Goal: Transaction & Acquisition: Download file/media

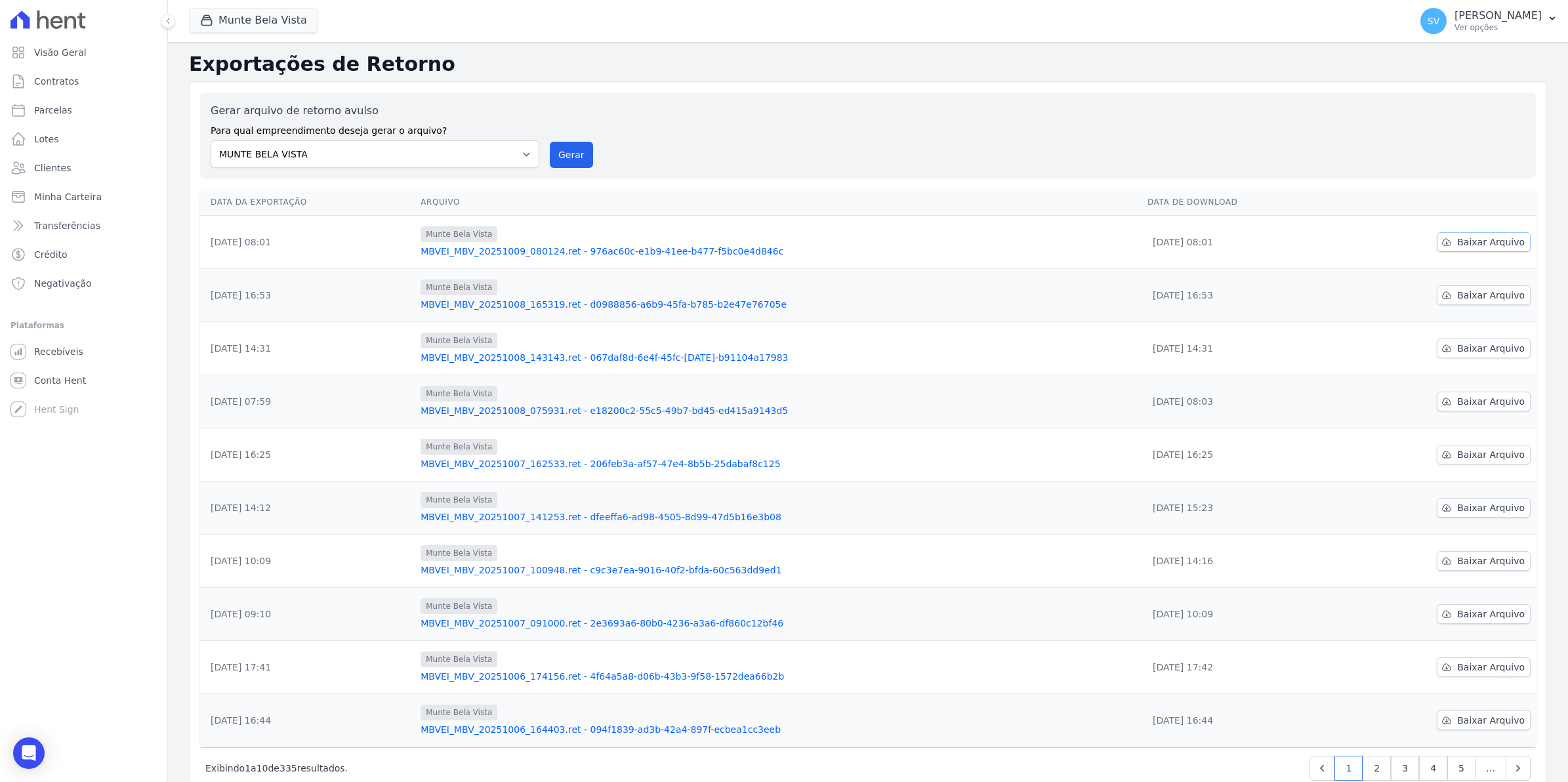
click at [1473, 246] on span "Baixar Arquivo" at bounding box center [1491, 242] width 67 height 13
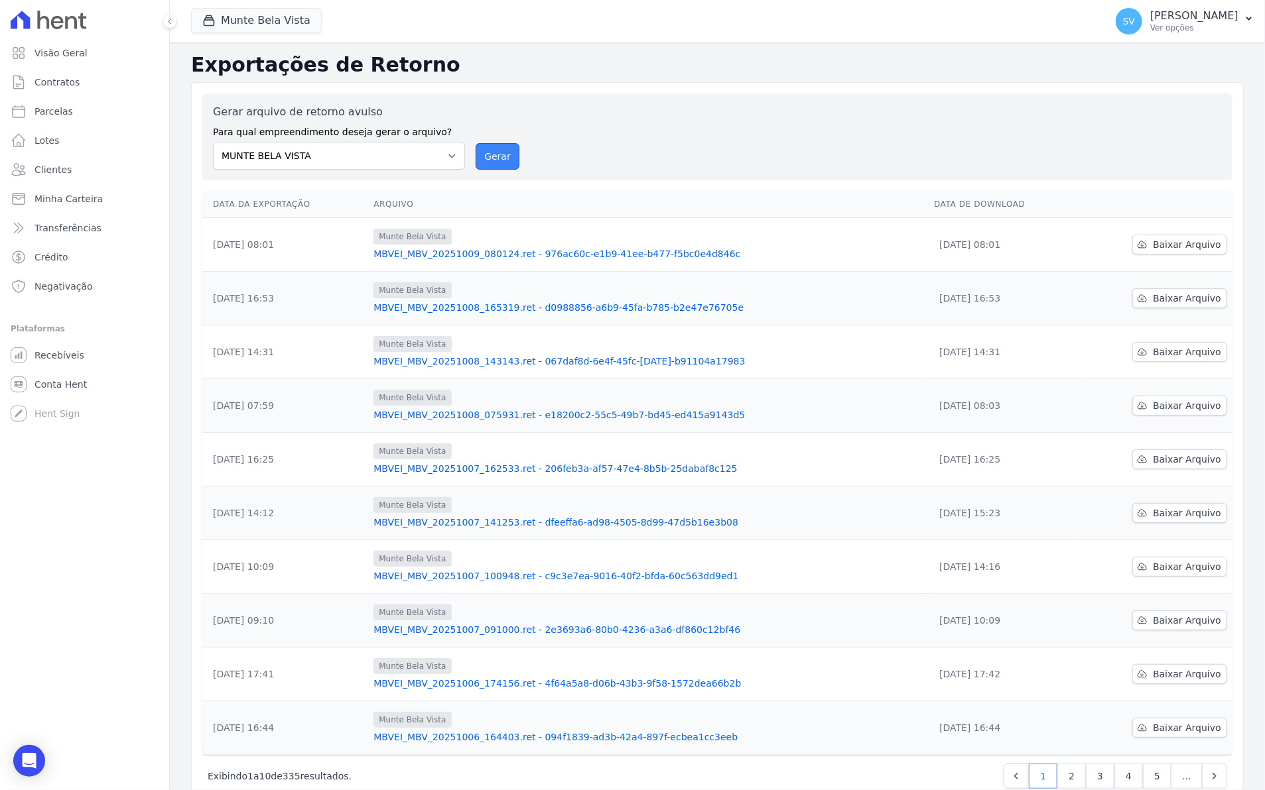
click at [501, 153] on button "Gerar" at bounding box center [497, 156] width 44 height 27
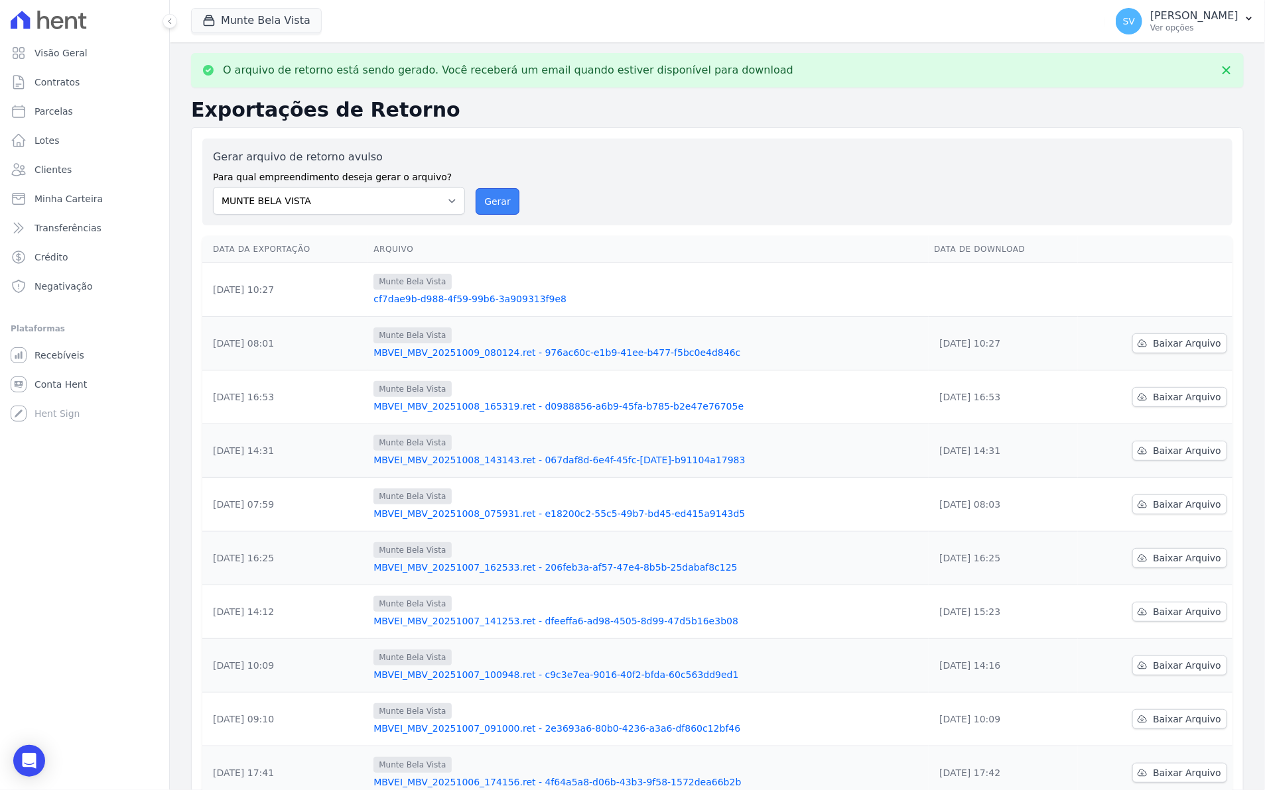
click at [495, 200] on button "Gerar" at bounding box center [497, 201] width 44 height 27
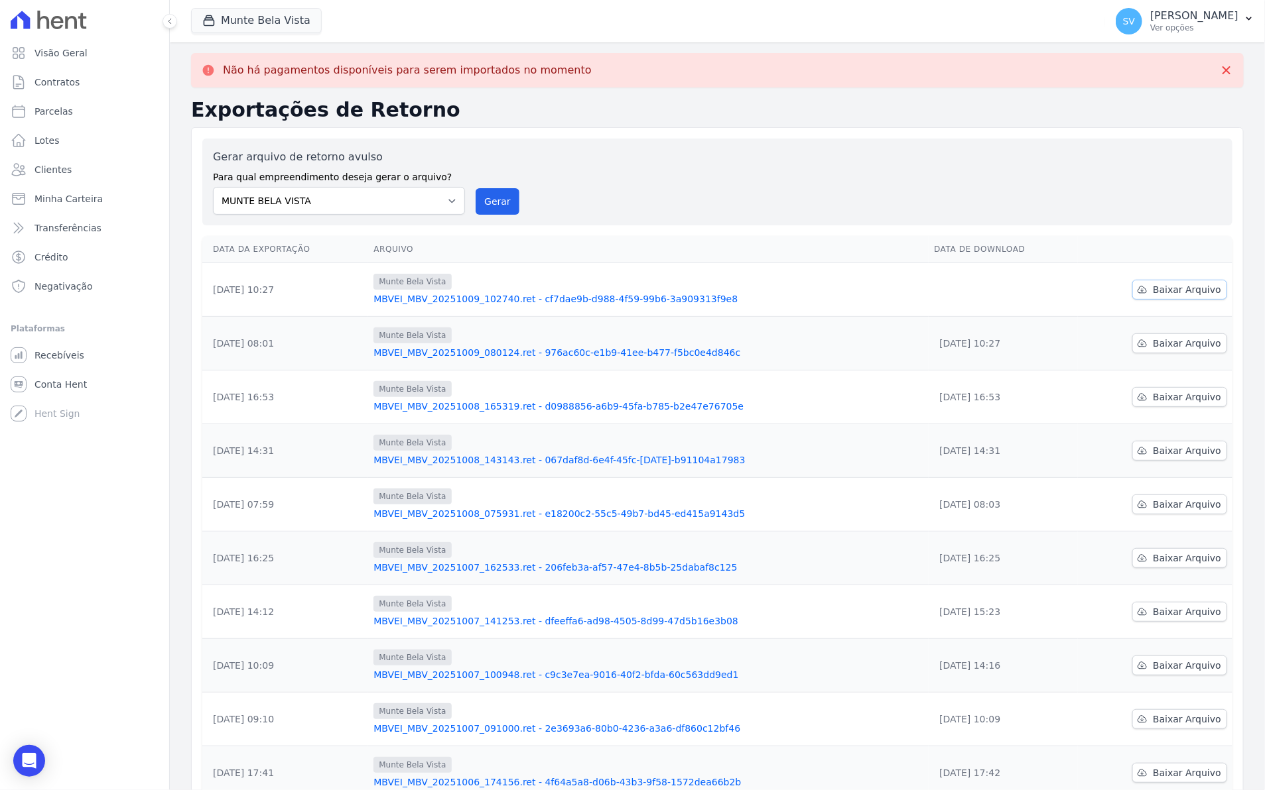
click at [1154, 292] on span "Baixar Arquivo" at bounding box center [1187, 289] width 68 height 13
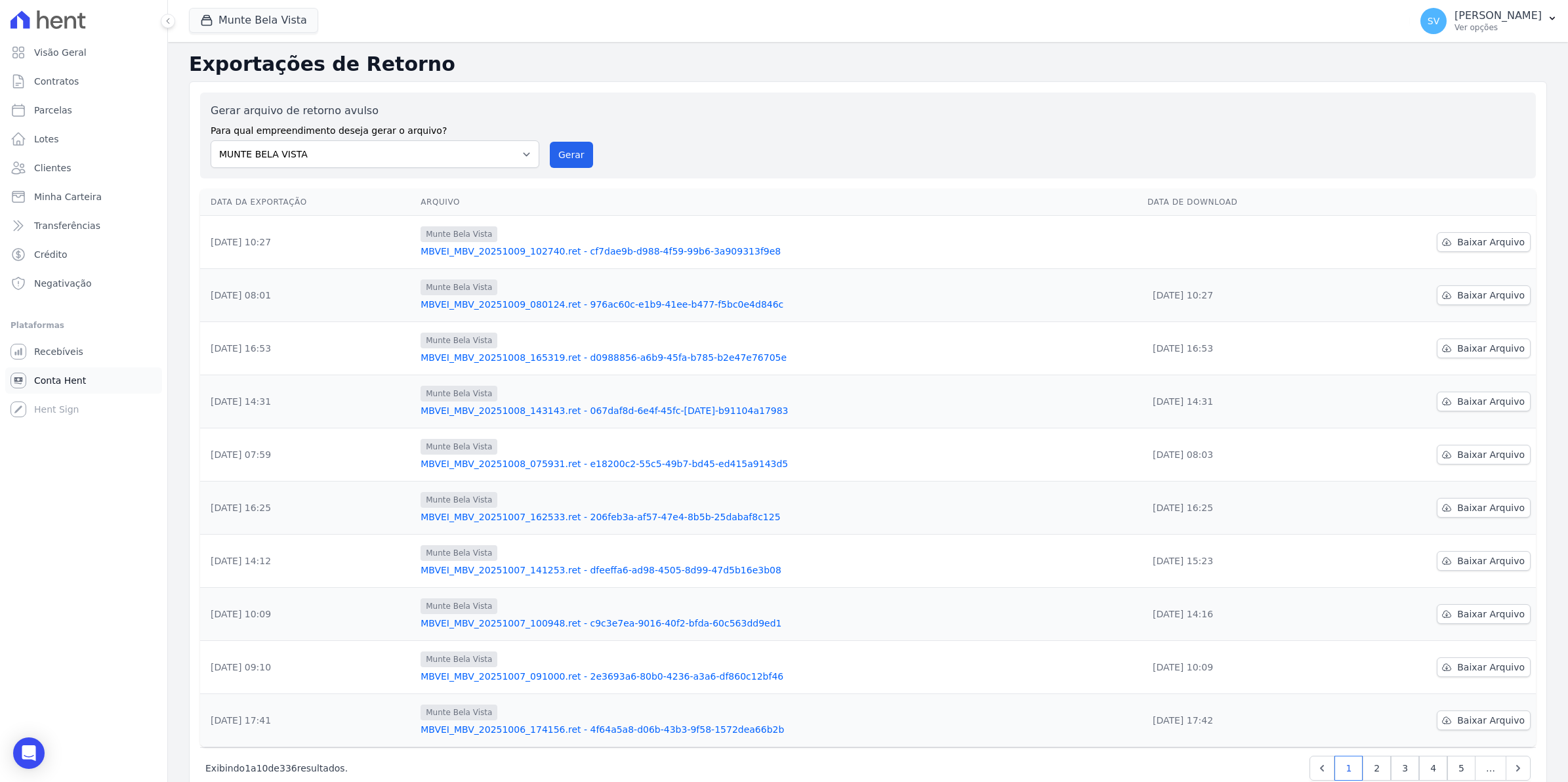
click at [53, 389] on link "Conta Hent" at bounding box center [83, 380] width 156 height 27
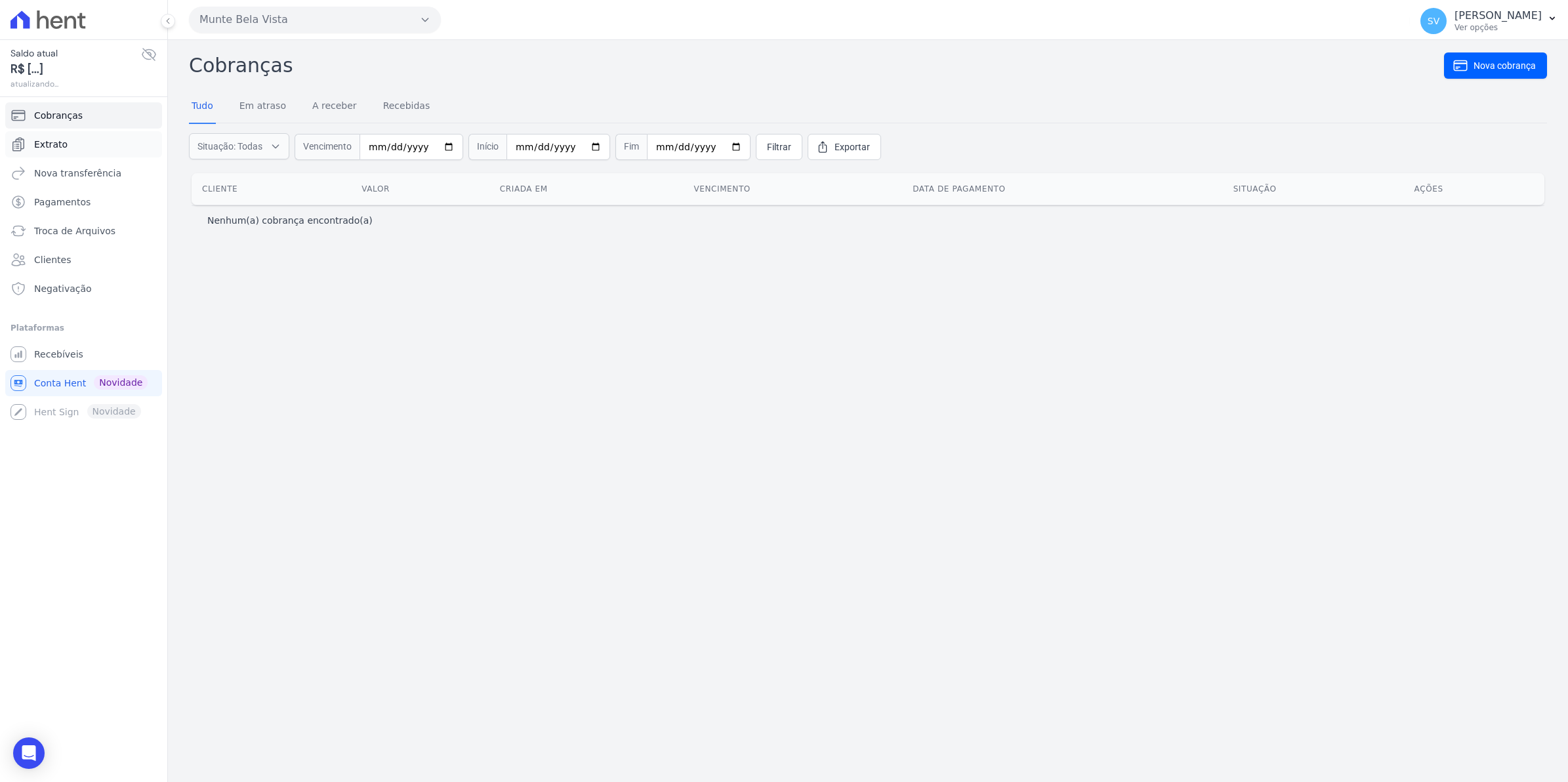
click at [67, 140] on link "Extrato" at bounding box center [83, 145] width 156 height 27
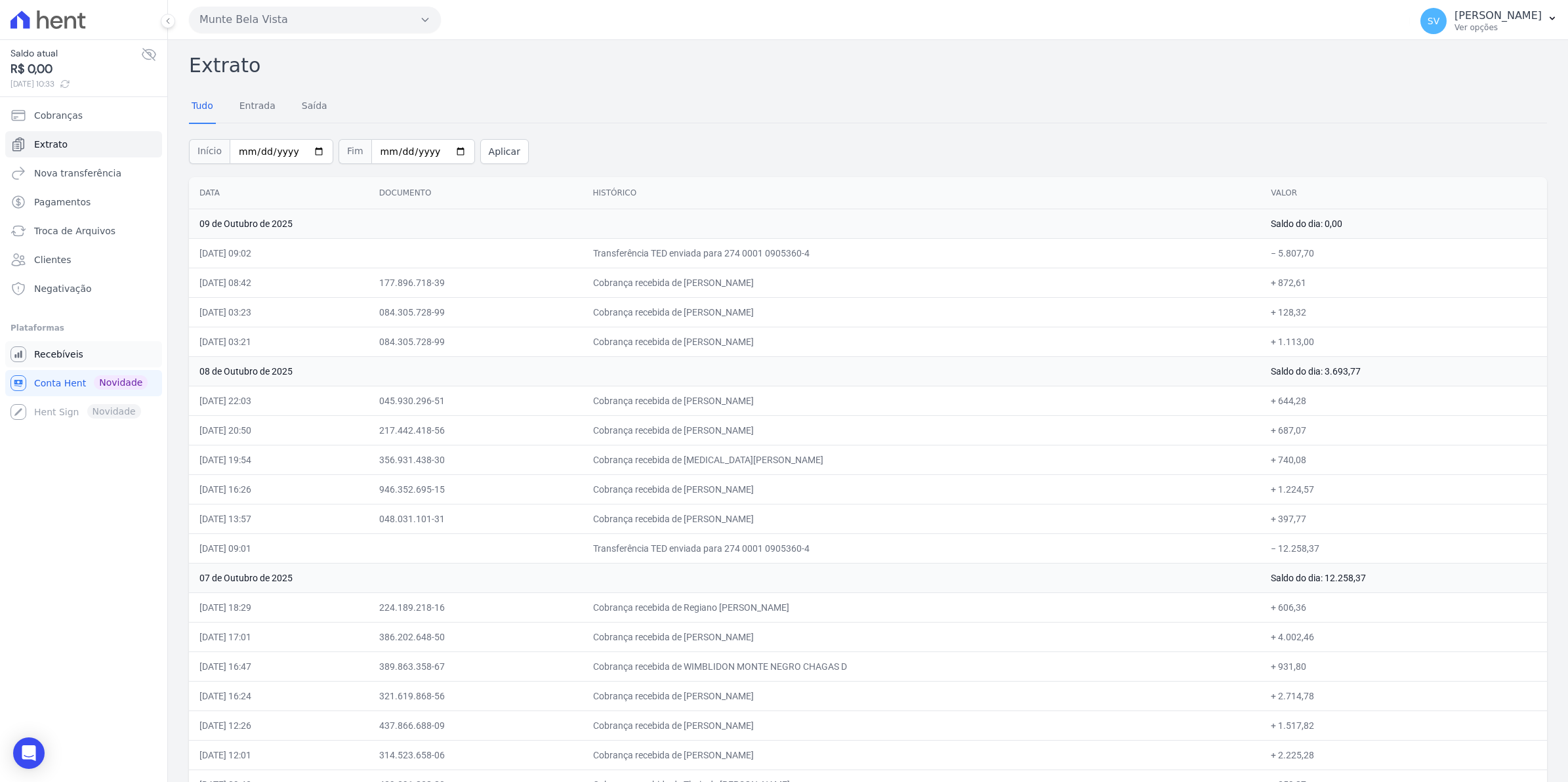
click at [60, 351] on span "Recebíveis" at bounding box center [58, 353] width 49 height 13
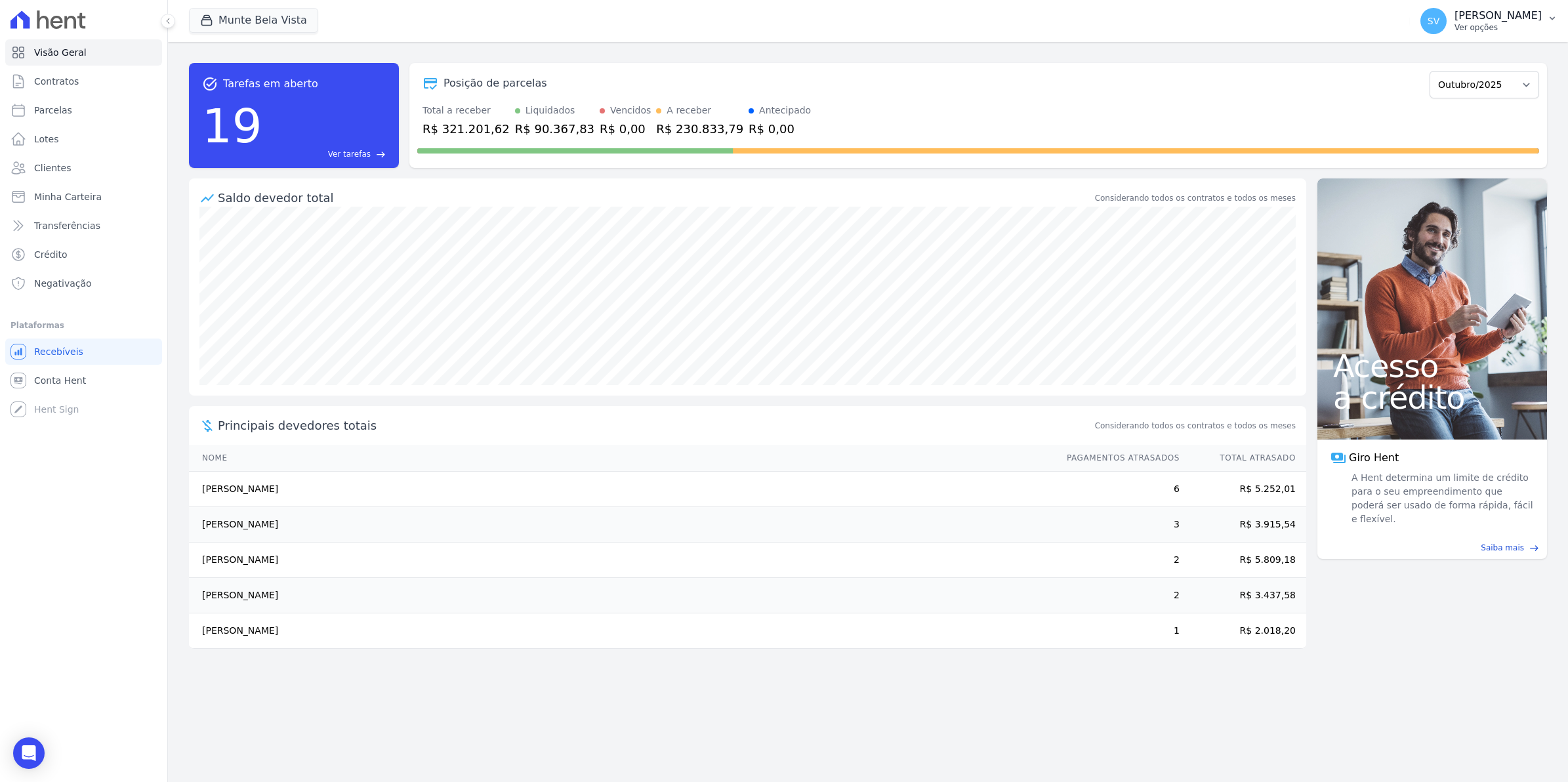
click at [1441, 25] on span "SV" at bounding box center [1433, 21] width 27 height 27
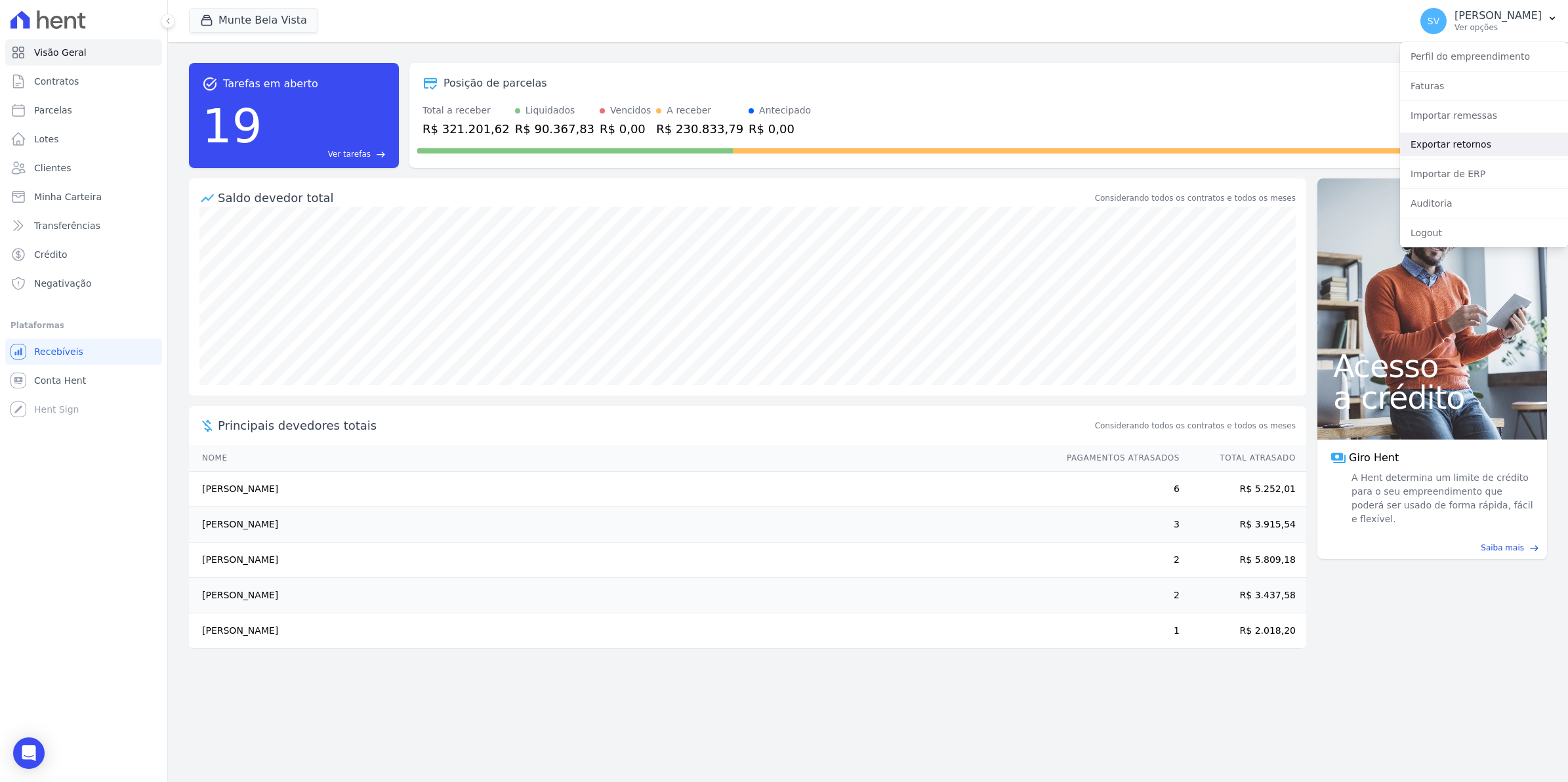
click at [1443, 133] on link "Exportar retornos" at bounding box center [1484, 145] width 168 height 24
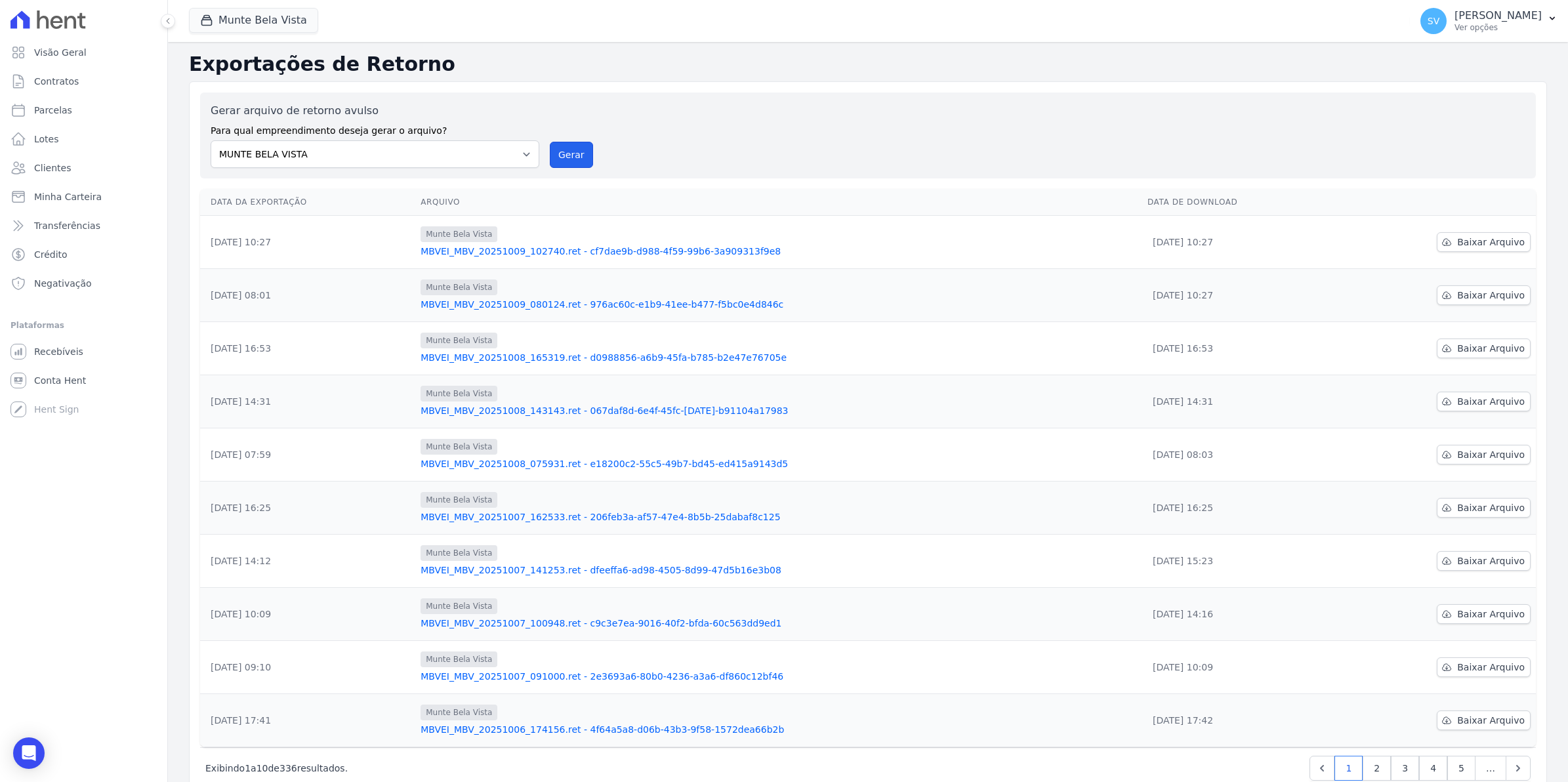
click at [574, 156] on button "Gerar" at bounding box center [572, 154] width 44 height 27
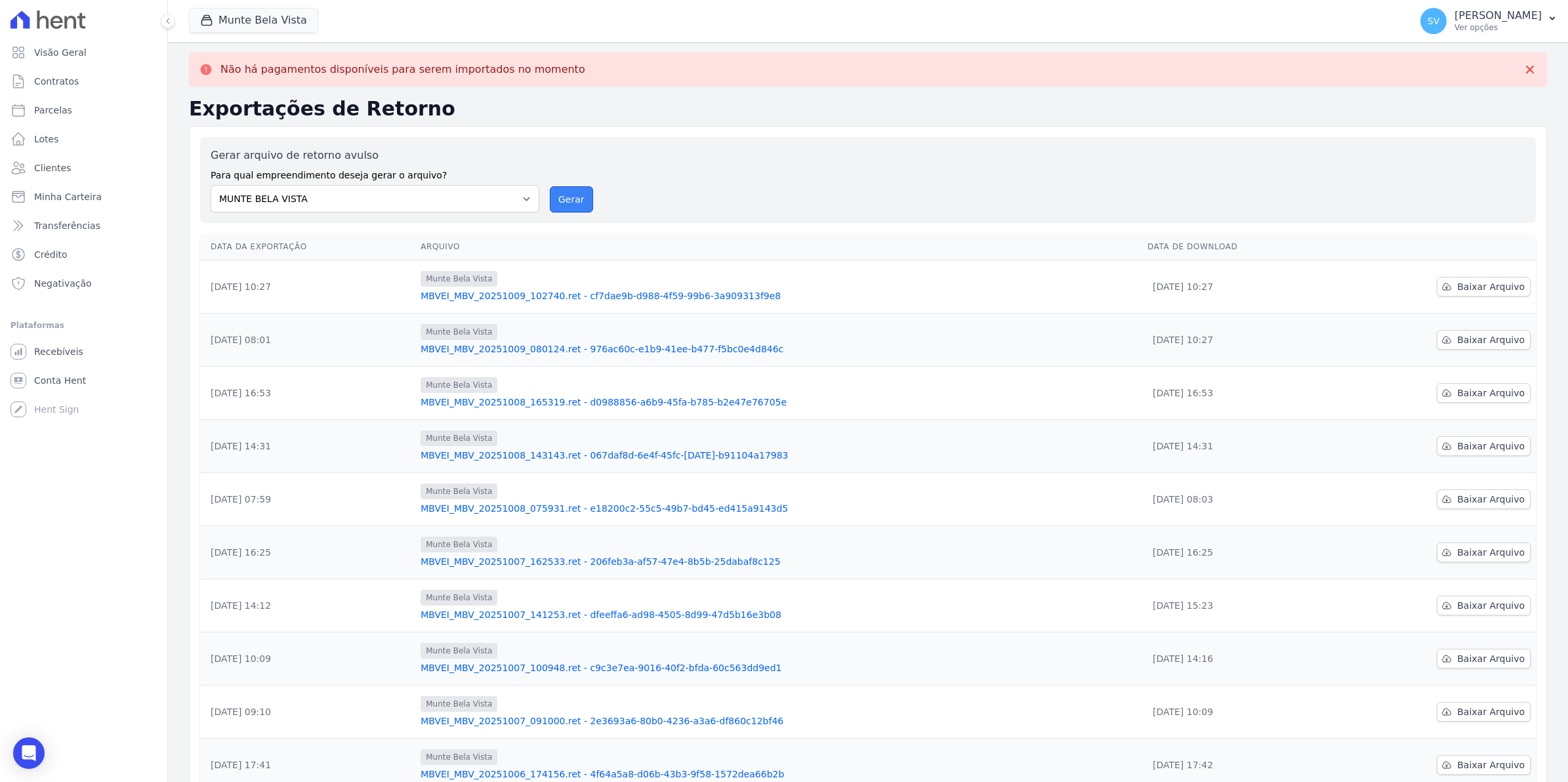
click at [575, 198] on button "Gerar" at bounding box center [572, 199] width 44 height 27
click at [561, 195] on button "Gerar" at bounding box center [572, 199] width 44 height 27
click at [1481, 287] on span "Baixar Arquivo" at bounding box center [1491, 286] width 67 height 13
click at [566, 202] on div "Gerar arquivo de retorno avulso Para qual empreendimento deseja gerar o arquivo…" at bounding box center [868, 487] width 1358 height 724
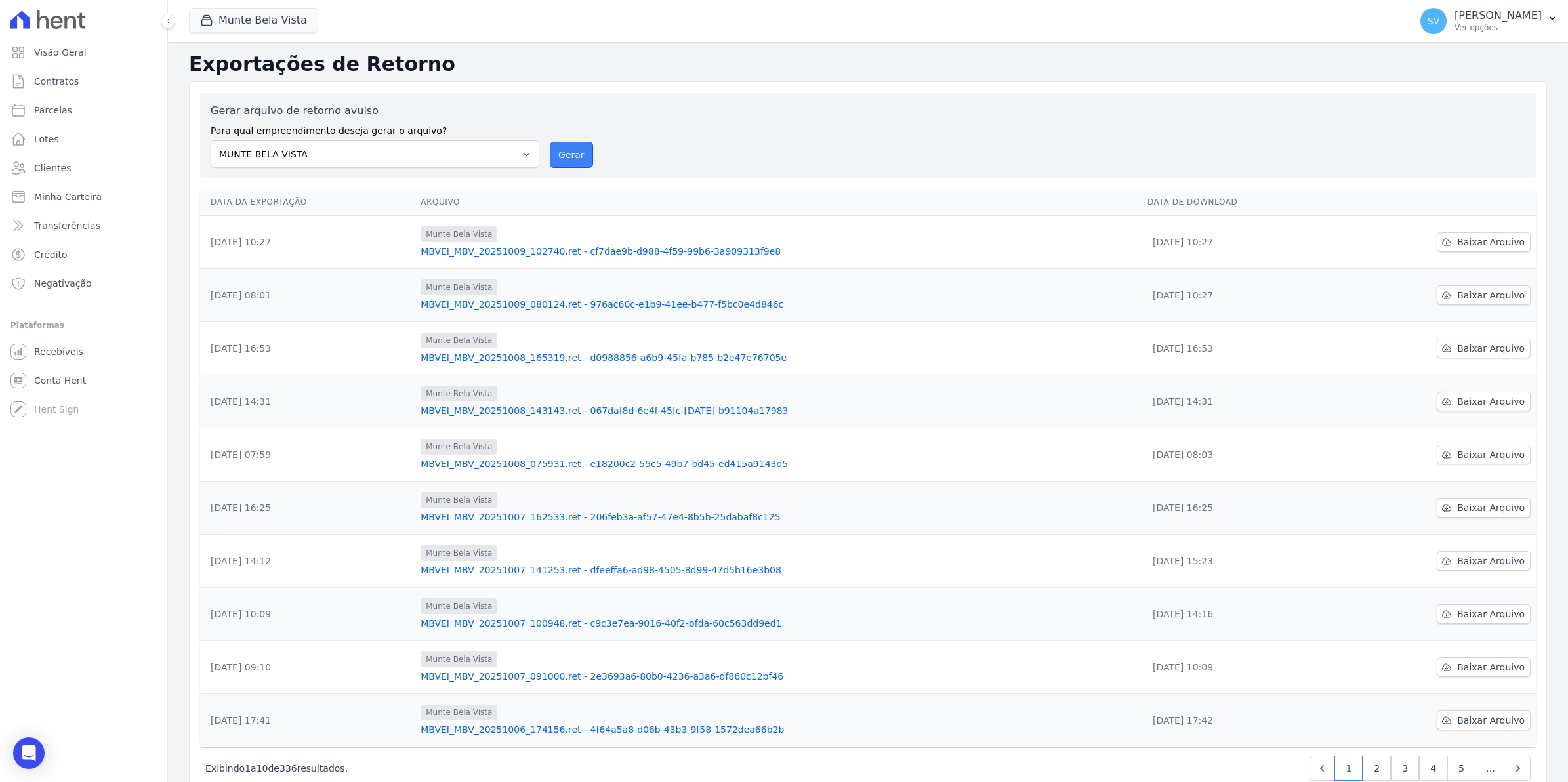
click at [568, 158] on button "Gerar" at bounding box center [572, 154] width 44 height 27
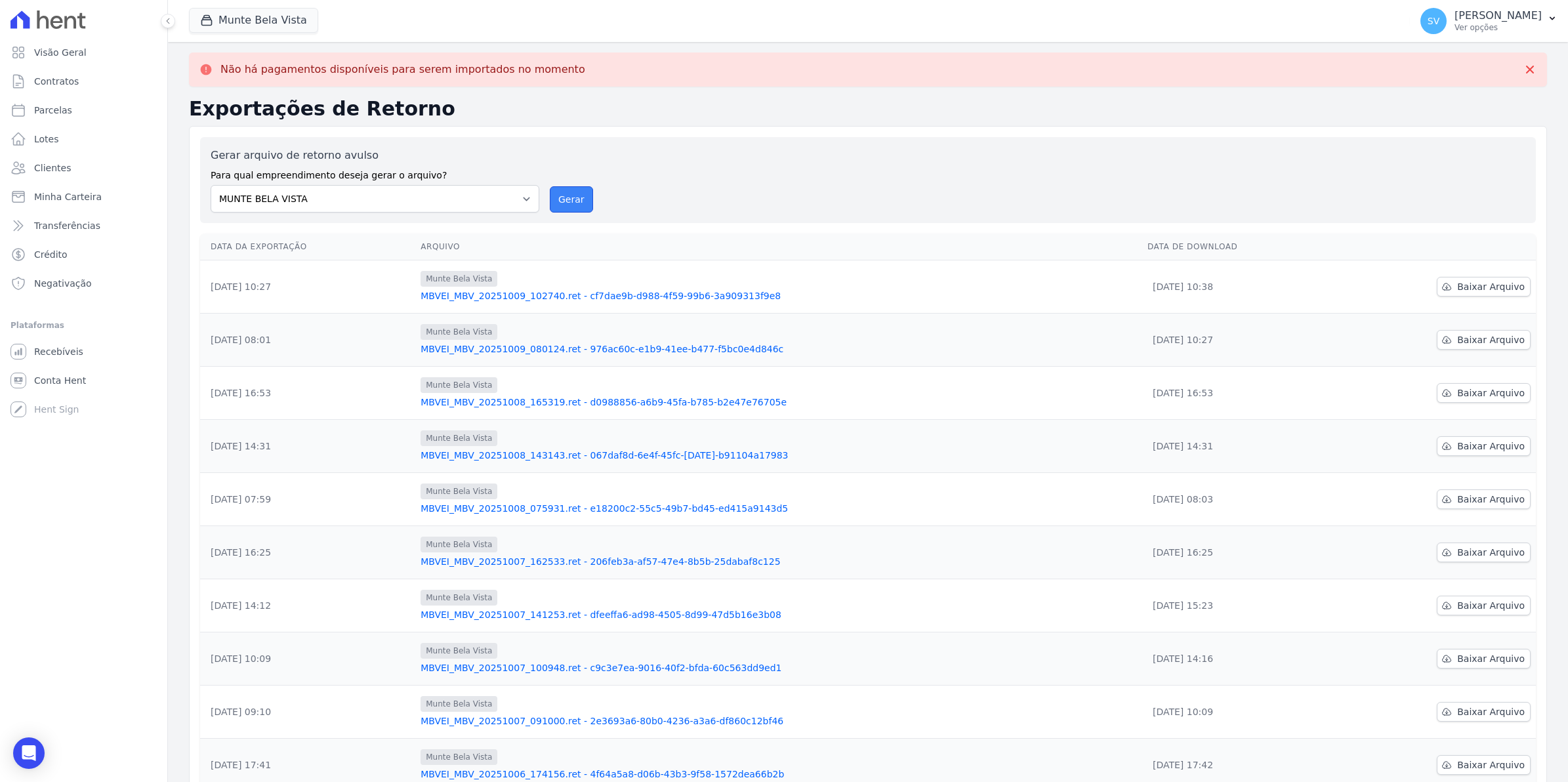
click at [562, 204] on button "Gerar" at bounding box center [572, 199] width 44 height 27
click at [1477, 285] on span "Baixar Arquivo" at bounding box center [1491, 286] width 67 height 13
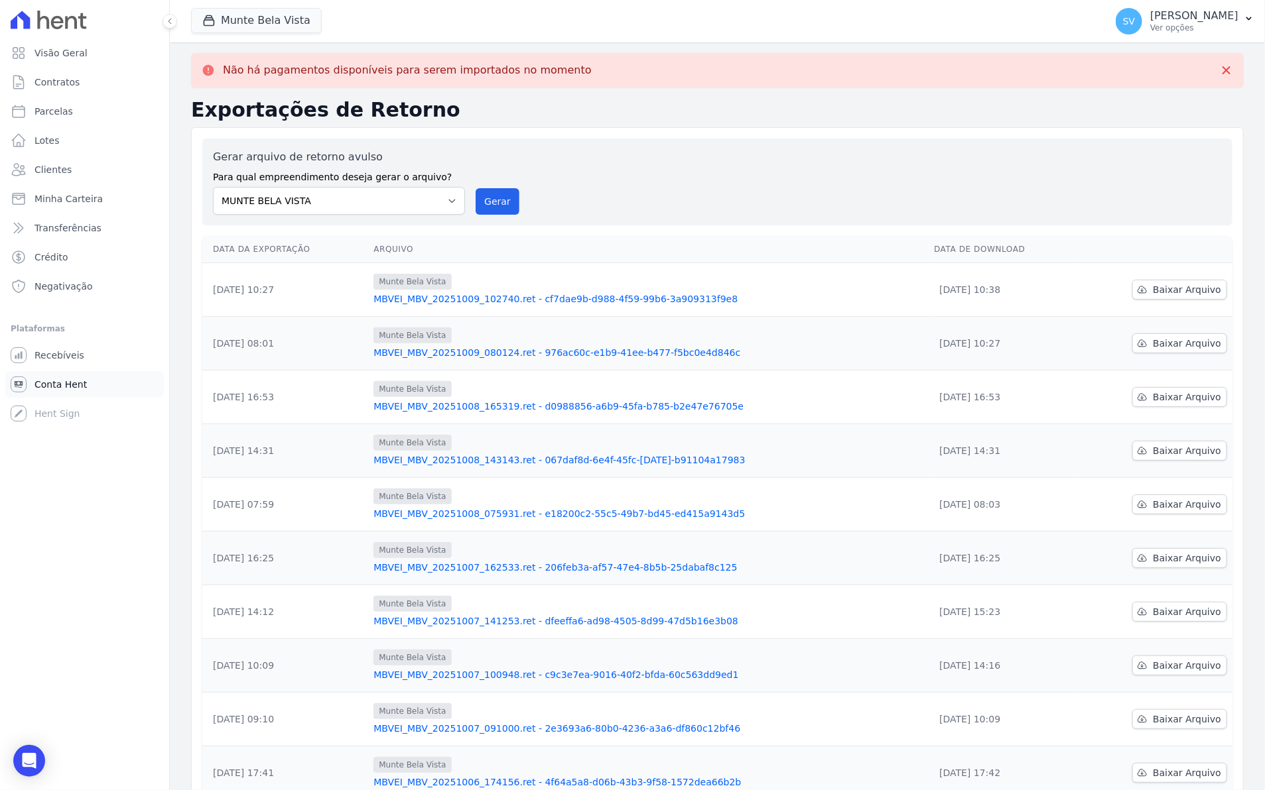
click at [57, 379] on span "Conta Hent" at bounding box center [60, 384] width 52 height 13
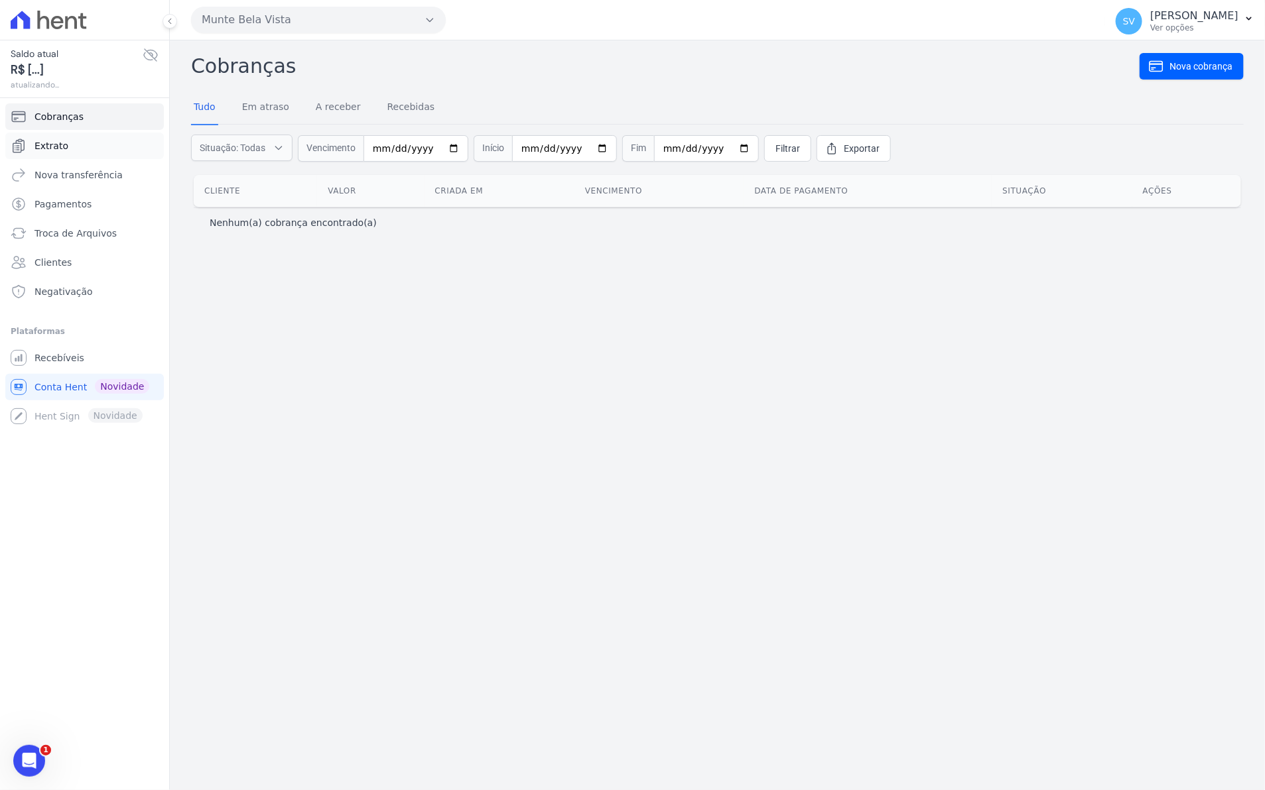
click at [63, 143] on span "Extrato" at bounding box center [51, 145] width 34 height 13
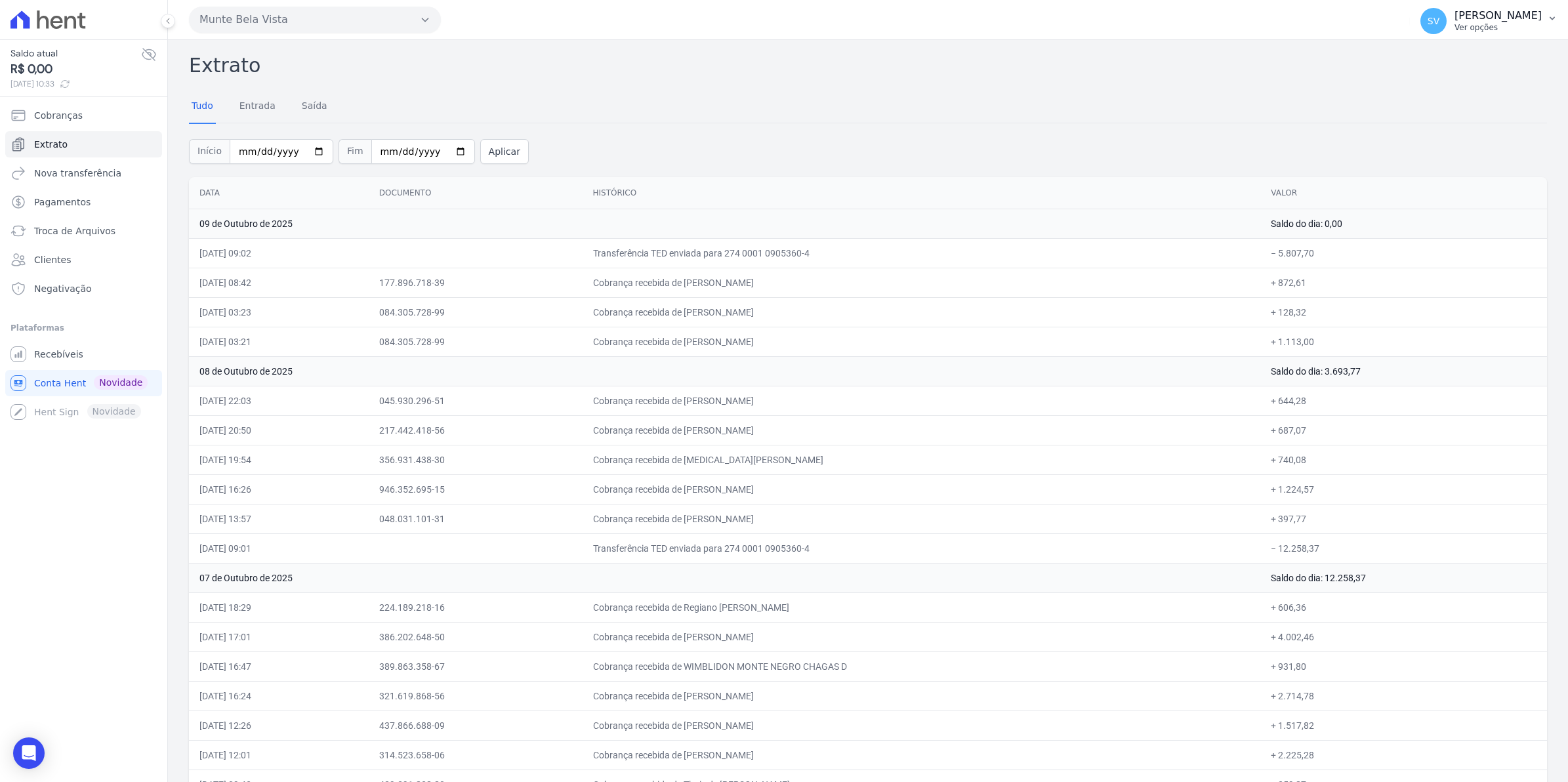
click at [1439, 23] on span "SV" at bounding box center [1433, 21] width 12 height 9
click at [61, 359] on span "Recebíveis" at bounding box center [58, 353] width 49 height 13
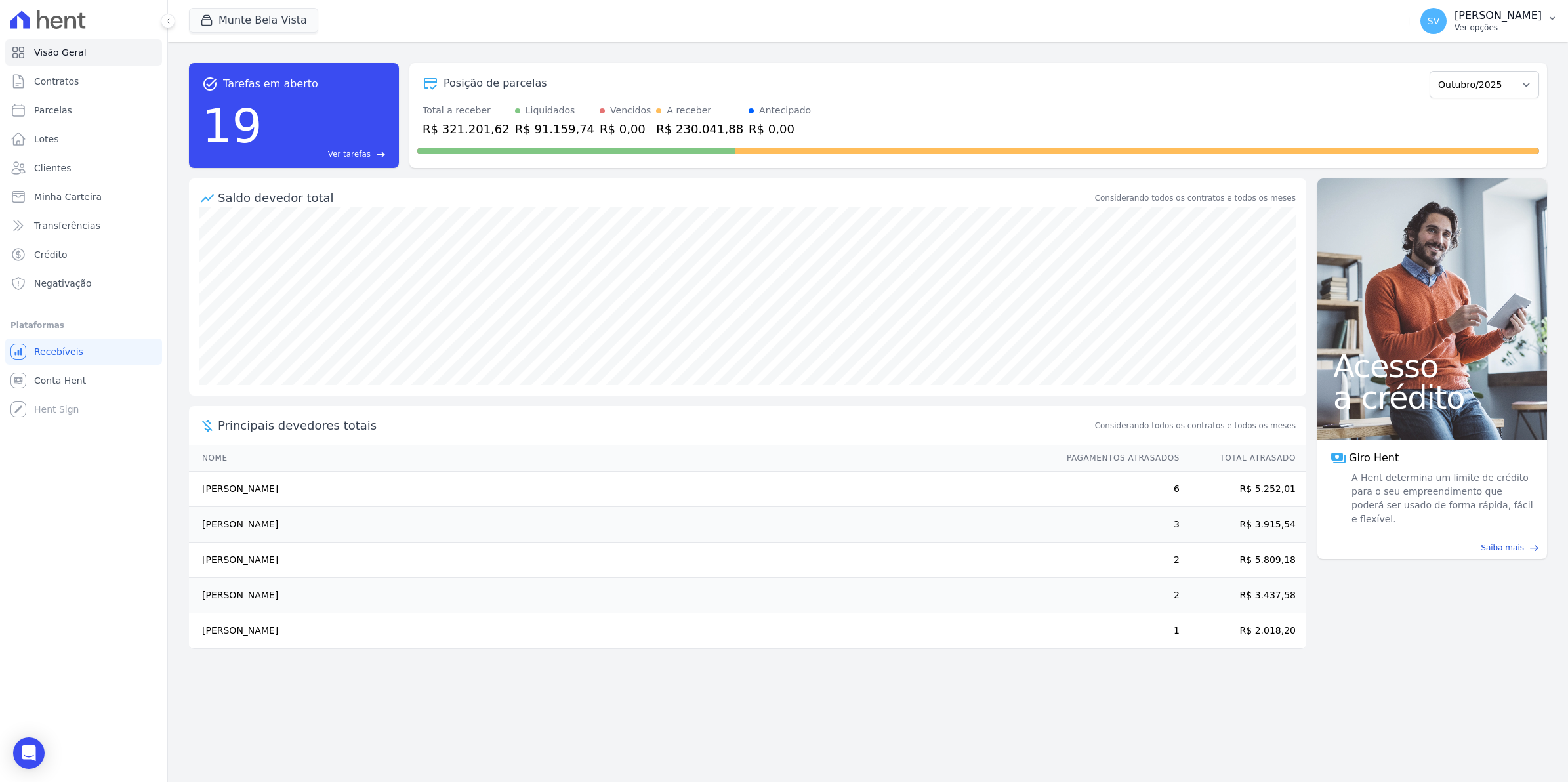
click at [1443, 24] on span "SV" at bounding box center [1433, 21] width 27 height 27
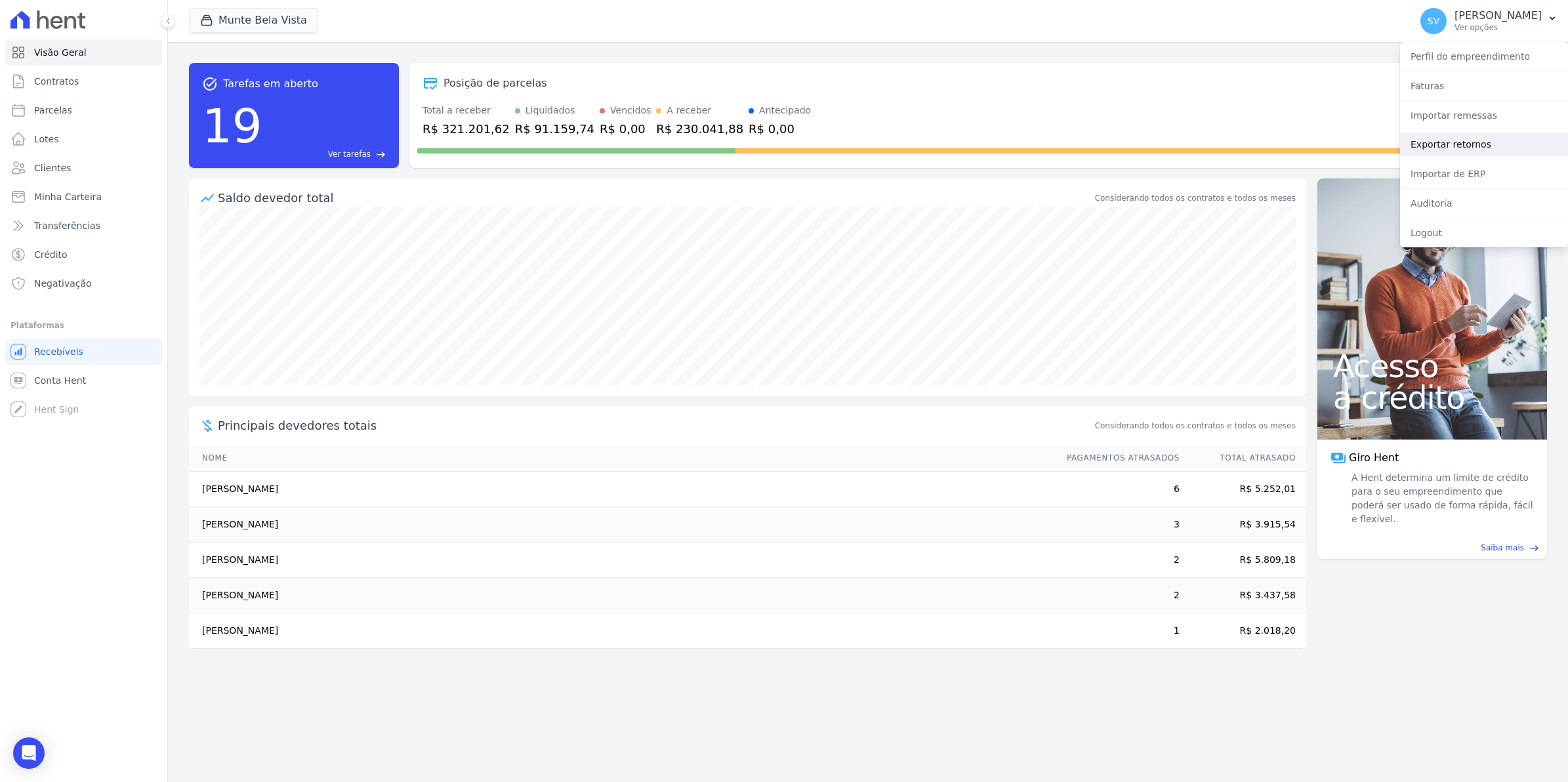
click at [1440, 144] on link "Exportar retornos" at bounding box center [1484, 145] width 168 height 24
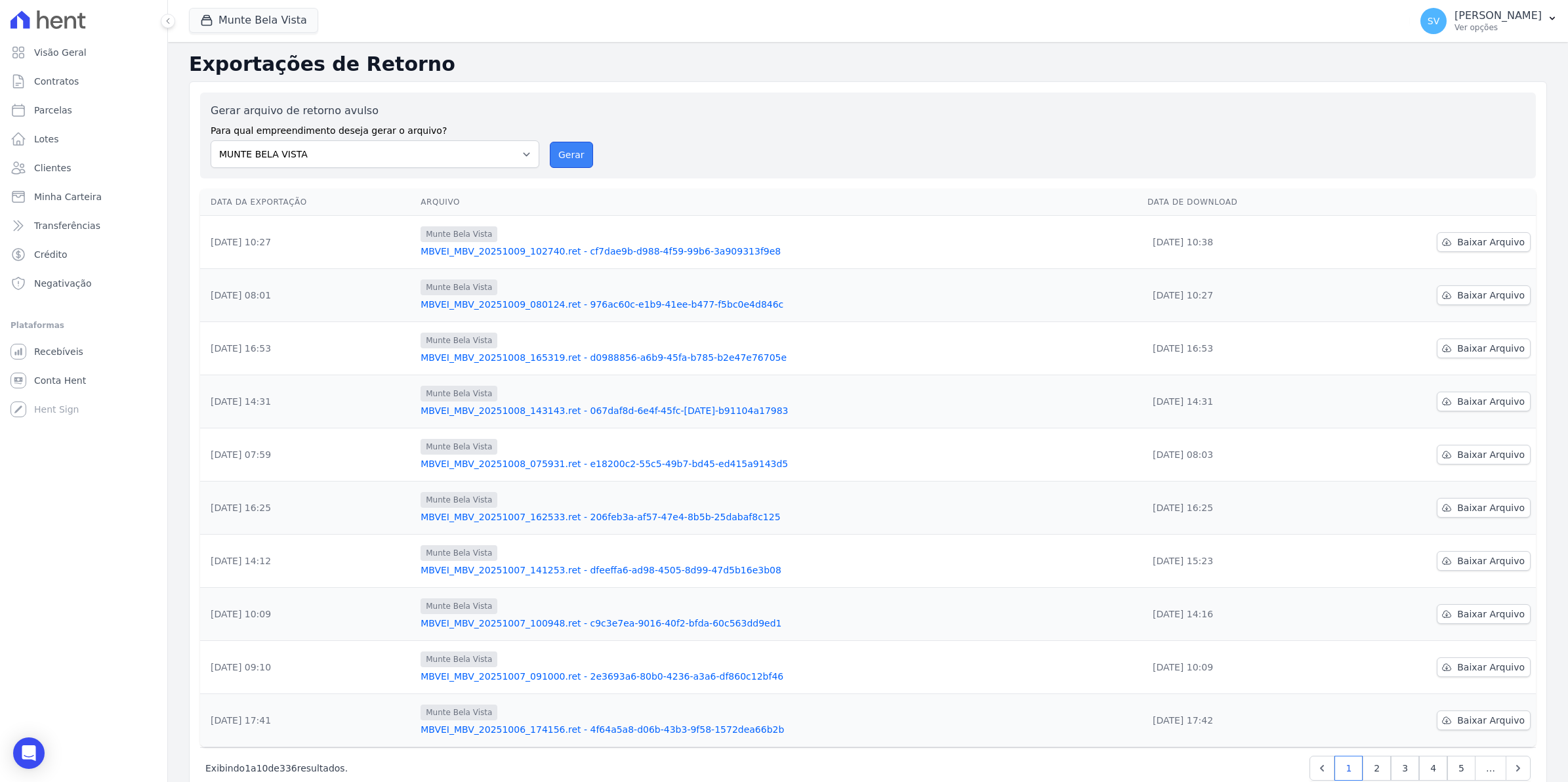
click at [555, 157] on button "Gerar" at bounding box center [572, 154] width 44 height 27
drag, startPoint x: 562, startPoint y: 157, endPoint x: 848, endPoint y: 136, distance: 286.8
click at [562, 157] on button "Gerar" at bounding box center [572, 154] width 44 height 27
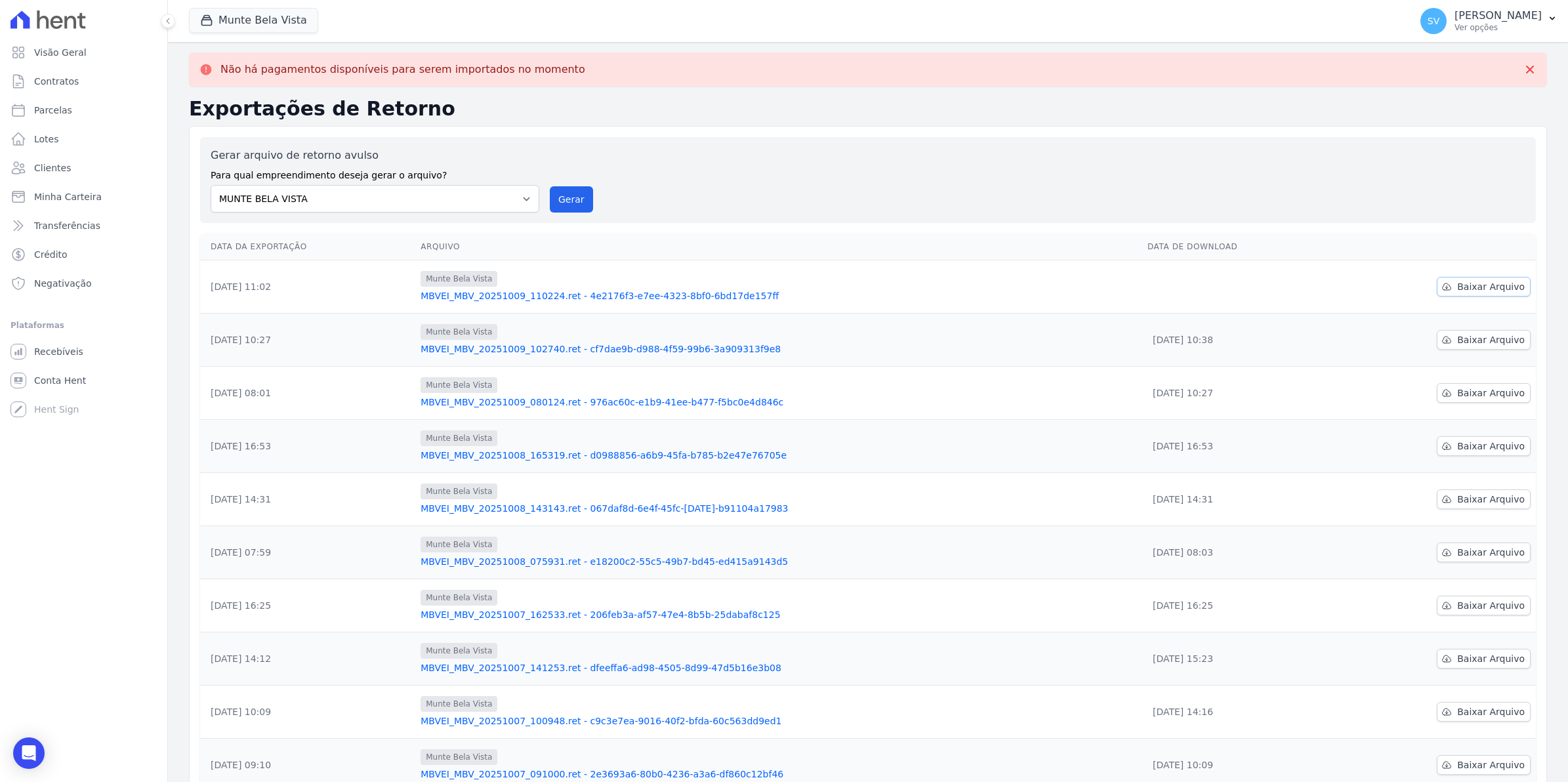
click at [1498, 279] on link "Baixar Arquivo" at bounding box center [1483, 287] width 94 height 20
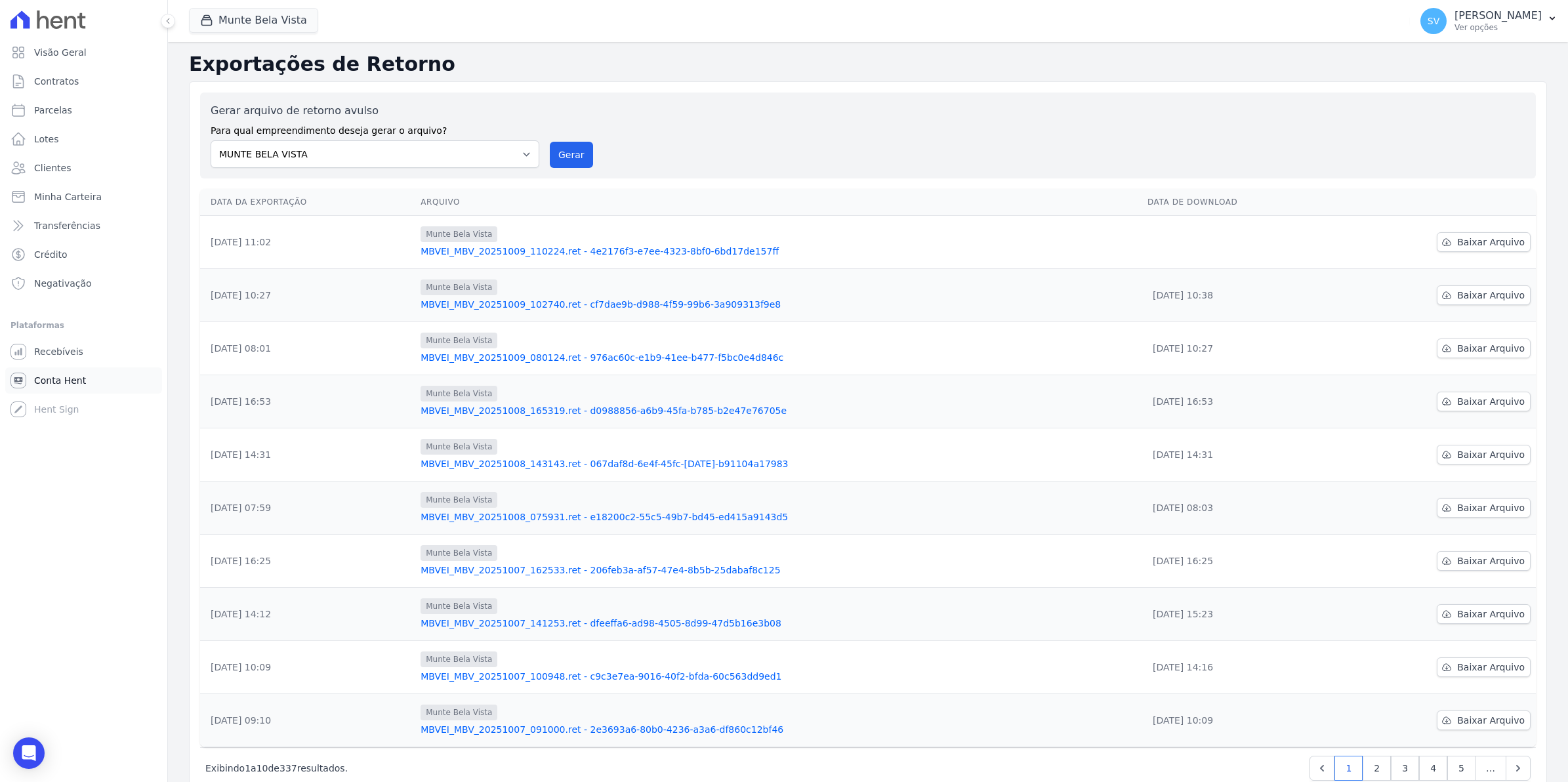
click at [63, 379] on span "Conta Hent" at bounding box center [59, 380] width 51 height 13
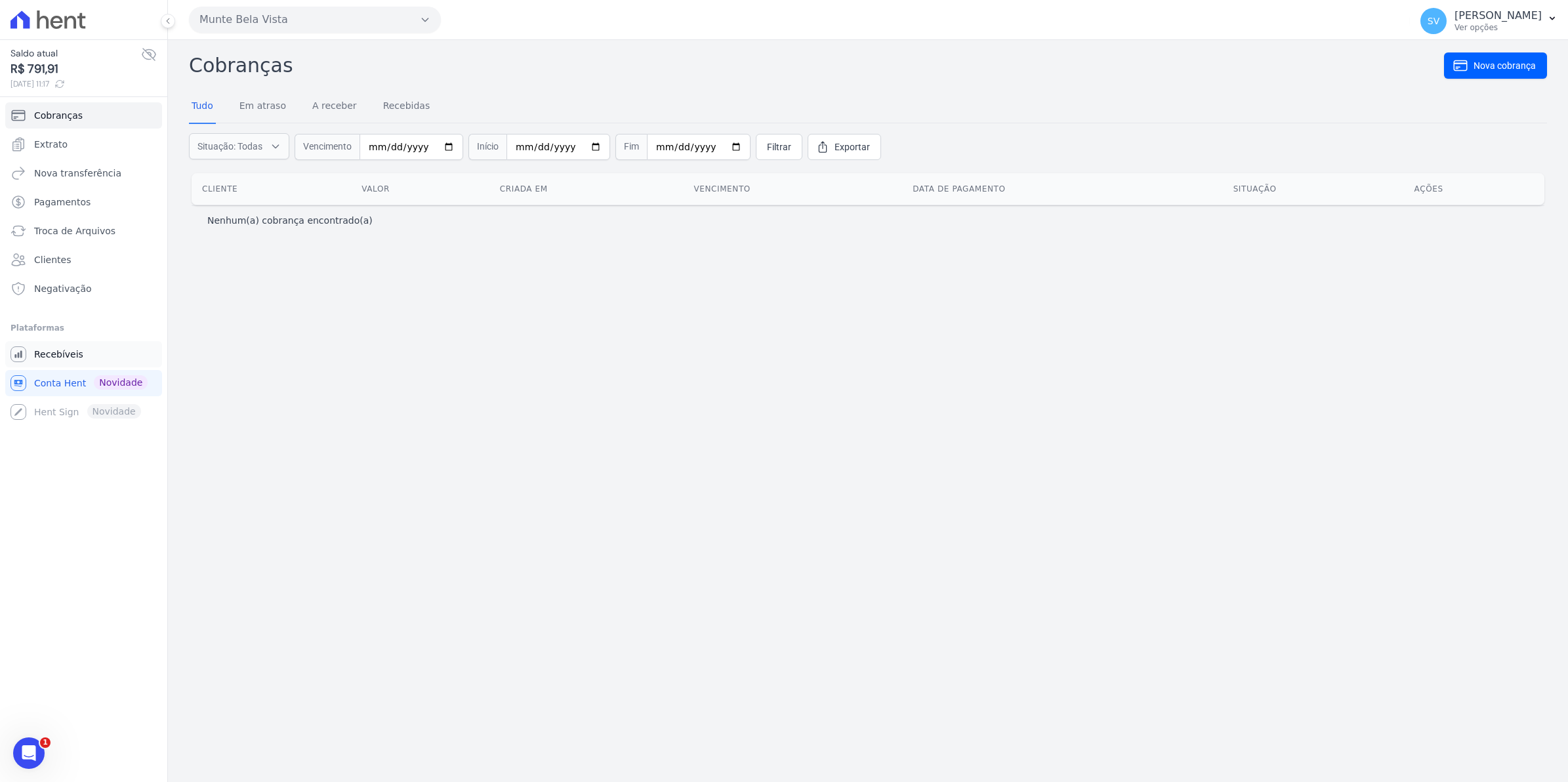
click at [49, 349] on span "Recebíveis" at bounding box center [58, 353] width 49 height 13
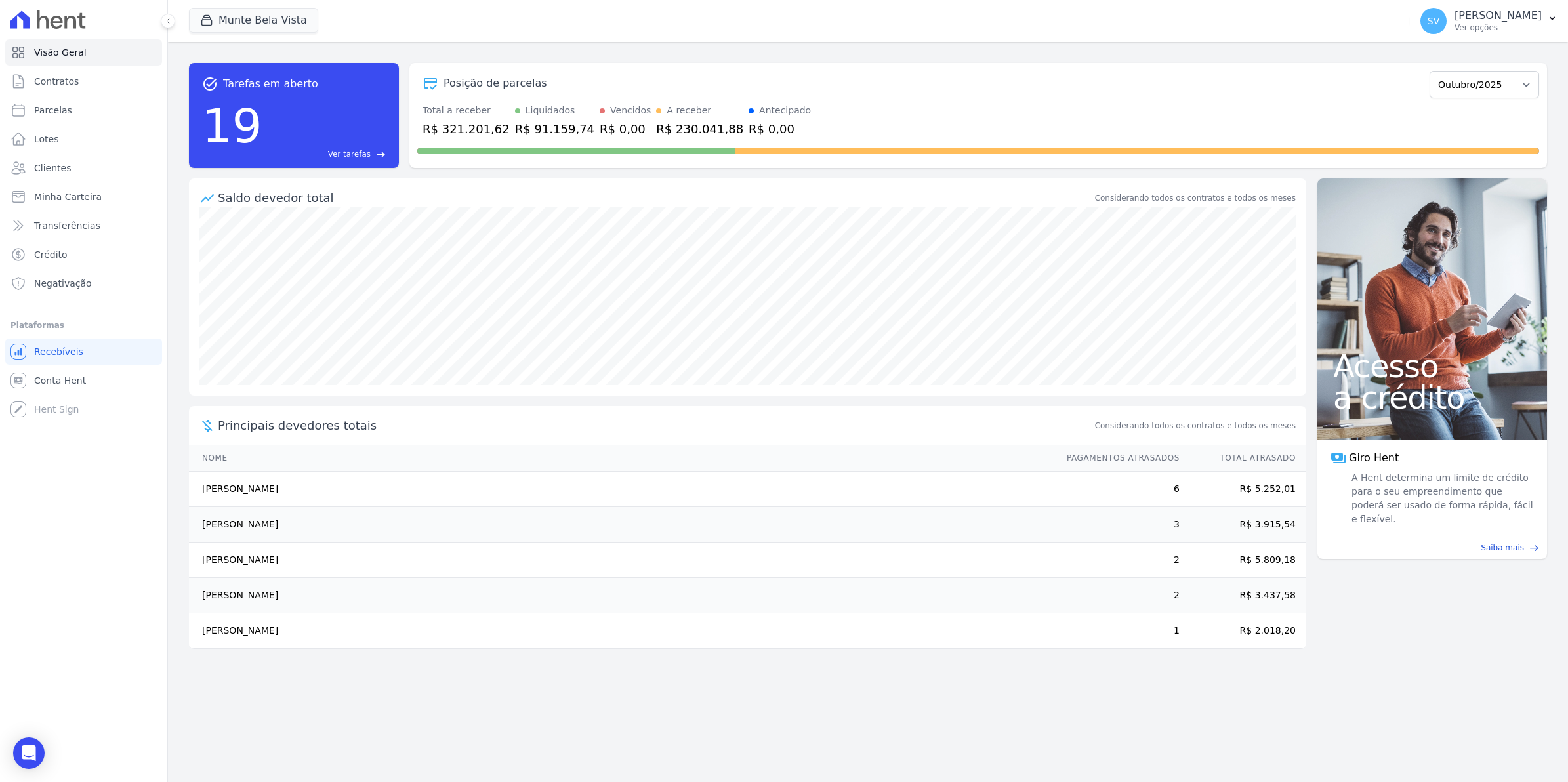
drag, startPoint x: 204, startPoint y: 633, endPoint x: 450, endPoint y: 635, distance: 246.0
click at [450, 635] on td "[PERSON_NAME]" at bounding box center [621, 632] width 866 height 36
drag, startPoint x: 200, startPoint y: 599, endPoint x: 317, endPoint y: 593, distance: 117.2
click at [317, 593] on td "[PERSON_NAME]" at bounding box center [621, 596] width 866 height 36
drag, startPoint x: 317, startPoint y: 593, endPoint x: 313, endPoint y: 556, distance: 37.2
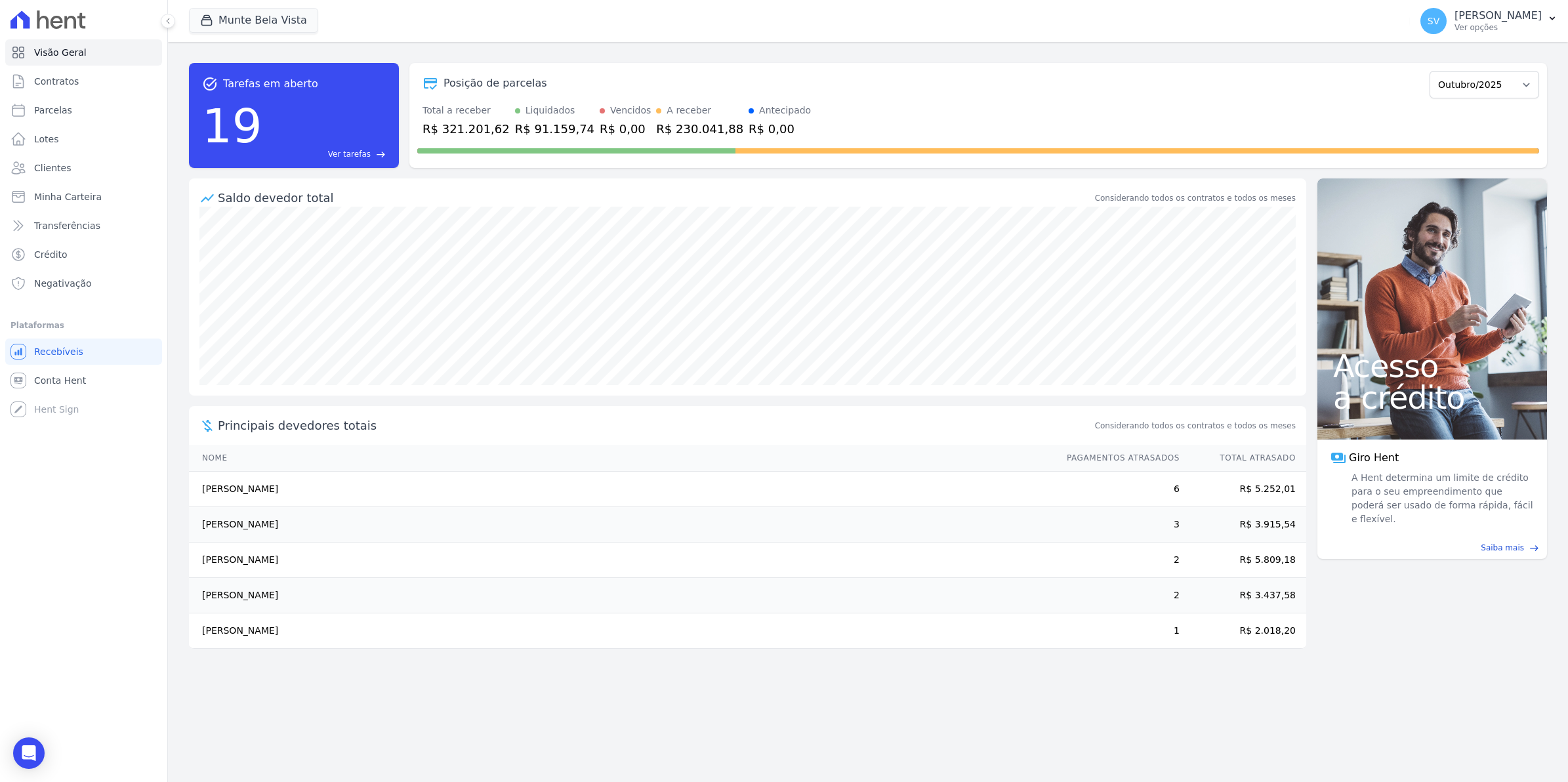
click at [313, 556] on td "[PERSON_NAME]" at bounding box center [621, 560] width 866 height 36
click at [44, 392] on link "Conta Hent" at bounding box center [83, 380] width 156 height 27
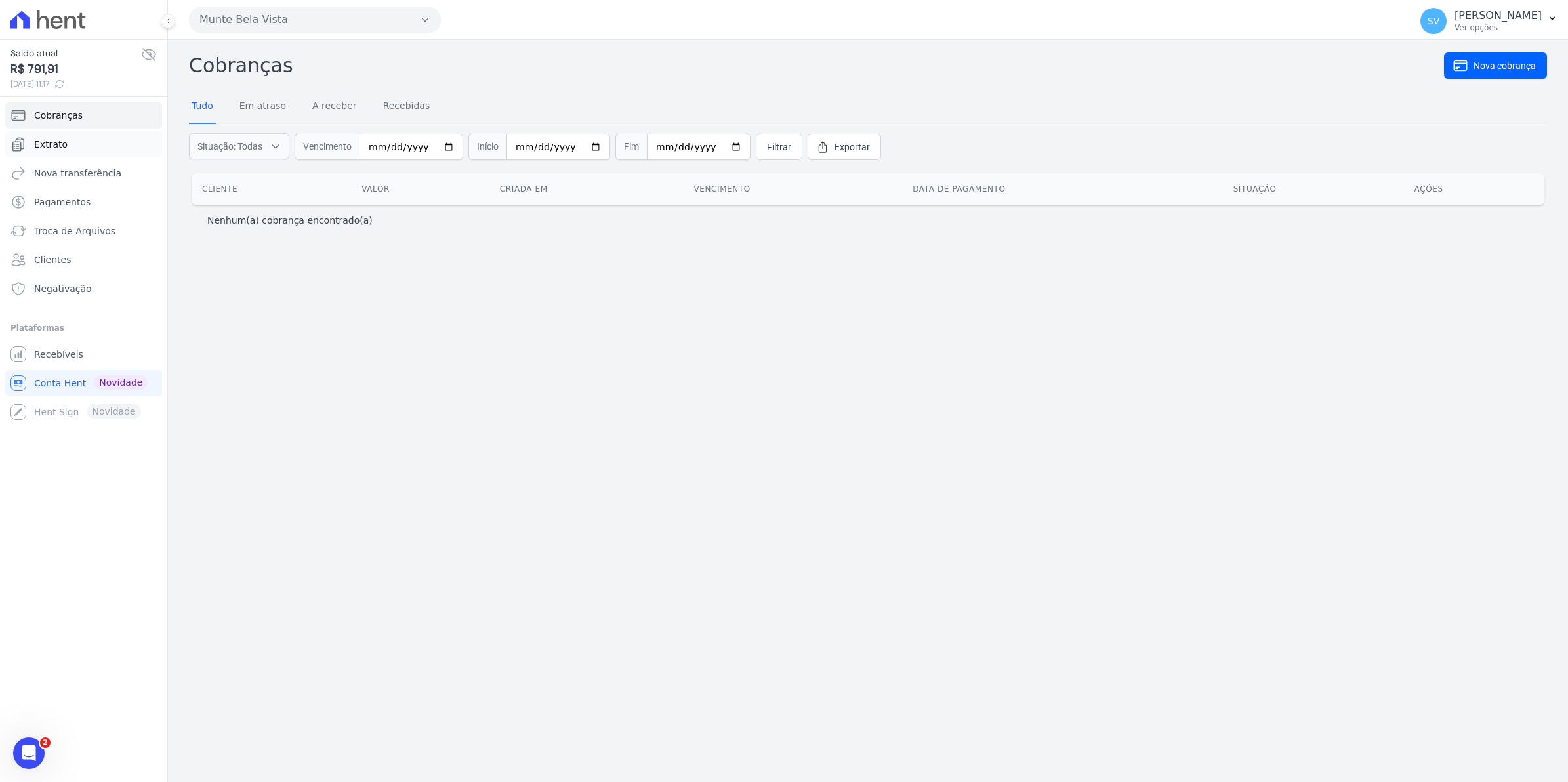
click at [41, 140] on span "Extrato" at bounding box center [50, 144] width 34 height 13
